Goal: Task Accomplishment & Management: Manage account settings

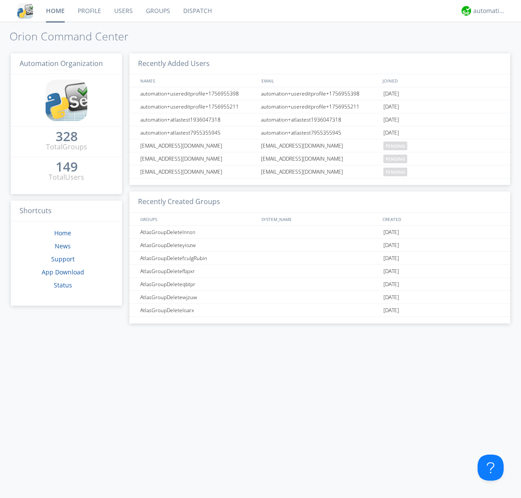
click at [123, 11] on link "Users" at bounding box center [124, 11] width 32 height 22
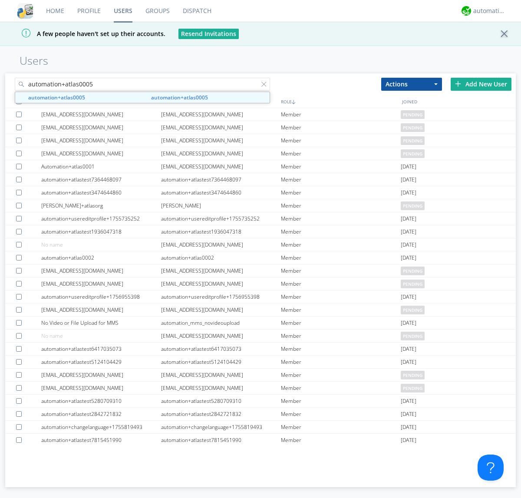
type input "automation+atlas0005"
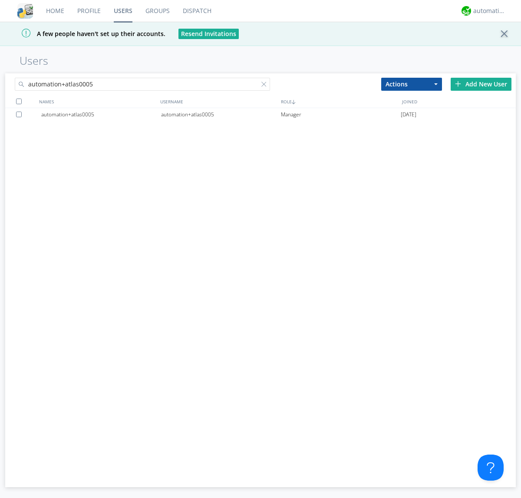
click at [221, 114] on div "automation+atlas0005" at bounding box center [221, 114] width 120 height 13
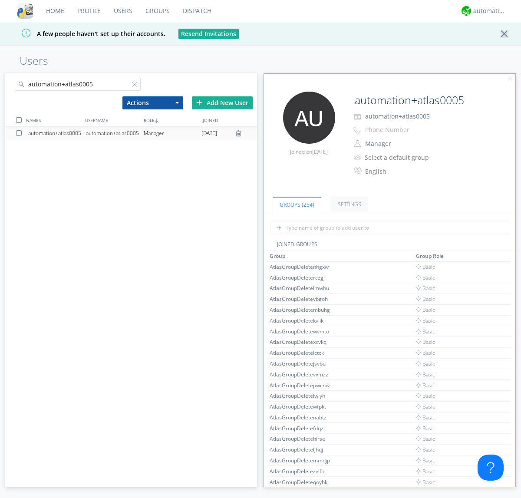
click at [348, 204] on link "Settings" at bounding box center [349, 204] width 37 height 15
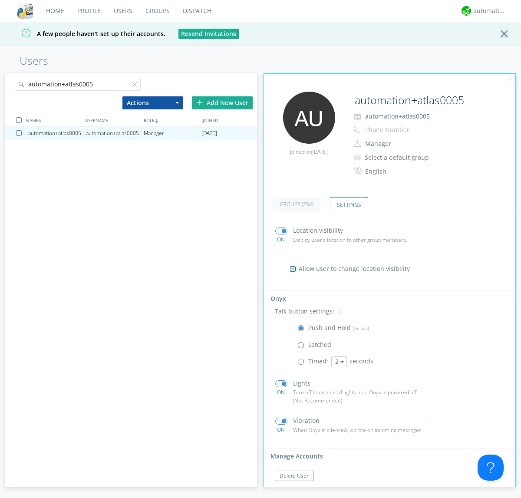
click at [303, 347] on span at bounding box center [302, 347] width 11 height 11
click at [0, 0] on input "radio" at bounding box center [0, 0] width 0 height 0
click at [303, 330] on span at bounding box center [302, 330] width 11 height 11
click at [0, 0] on input "radio" at bounding box center [0, 0] width 0 height 0
click at [487, 11] on div "automation+atlas" at bounding box center [489, 11] width 33 height 9
